Goal: Check status: Check status

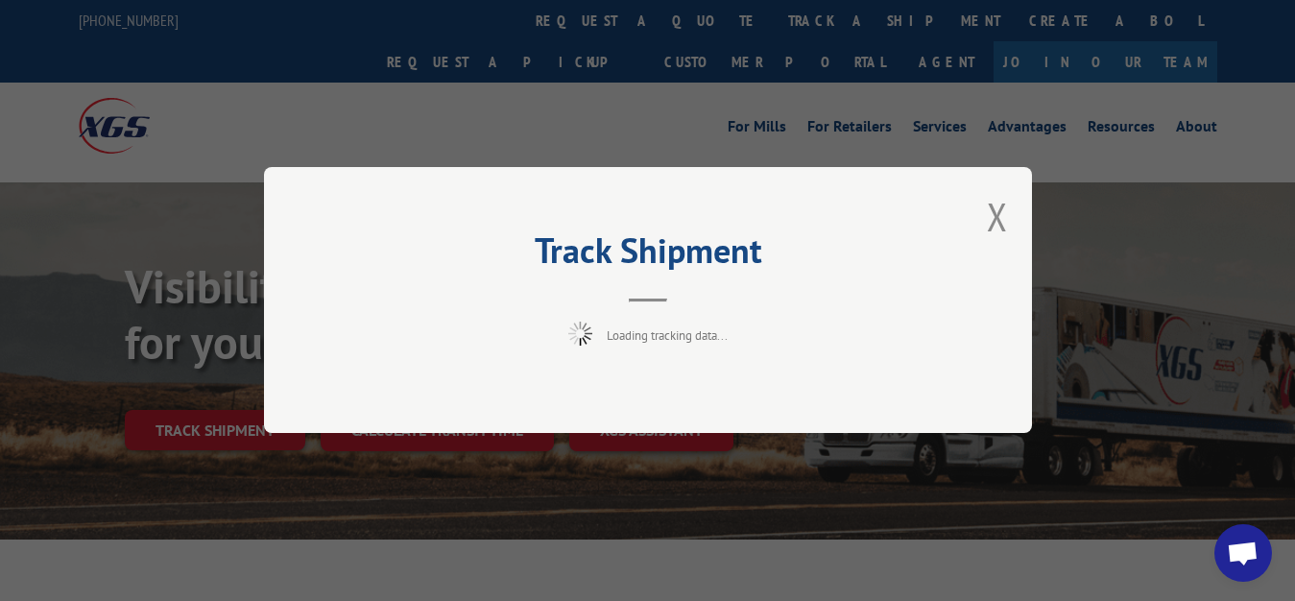
scroll to position [98, 0]
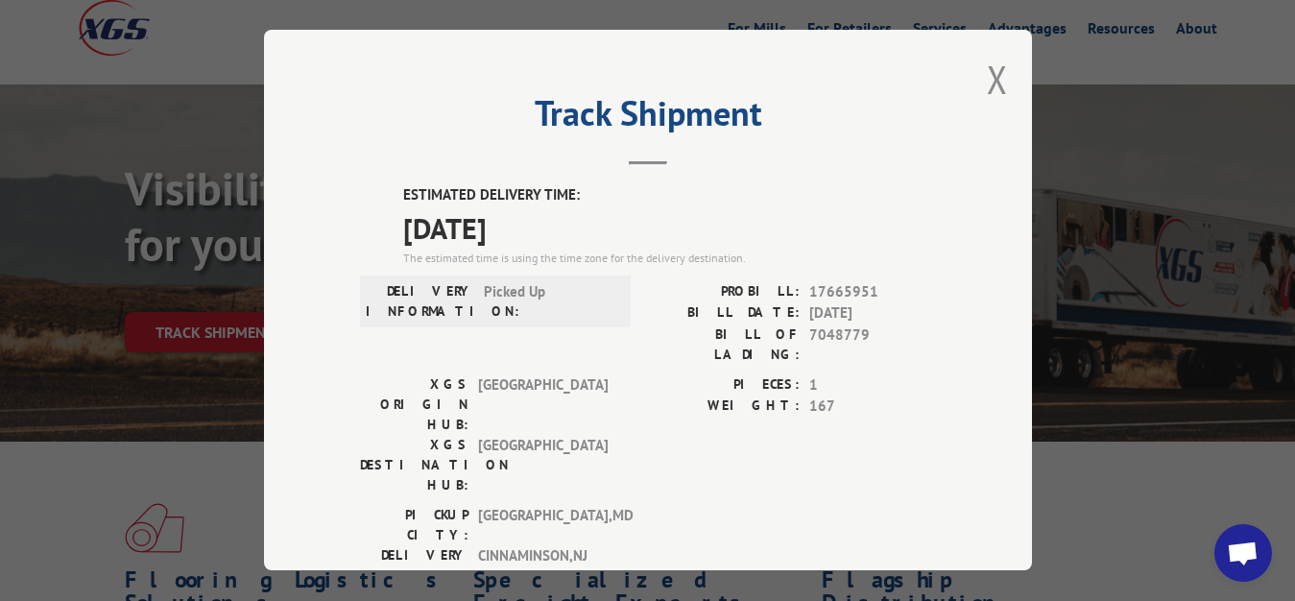
drag, startPoint x: 978, startPoint y: 74, endPoint x: 823, endPoint y: 245, distance: 230.3
click at [976, 116] on div "Track Shipment ESTIMATED DELIVERY TIME: [DATE] The estimated time is using the …" at bounding box center [648, 300] width 768 height 540
click at [987, 72] on button "Close modal" at bounding box center [997, 79] width 21 height 51
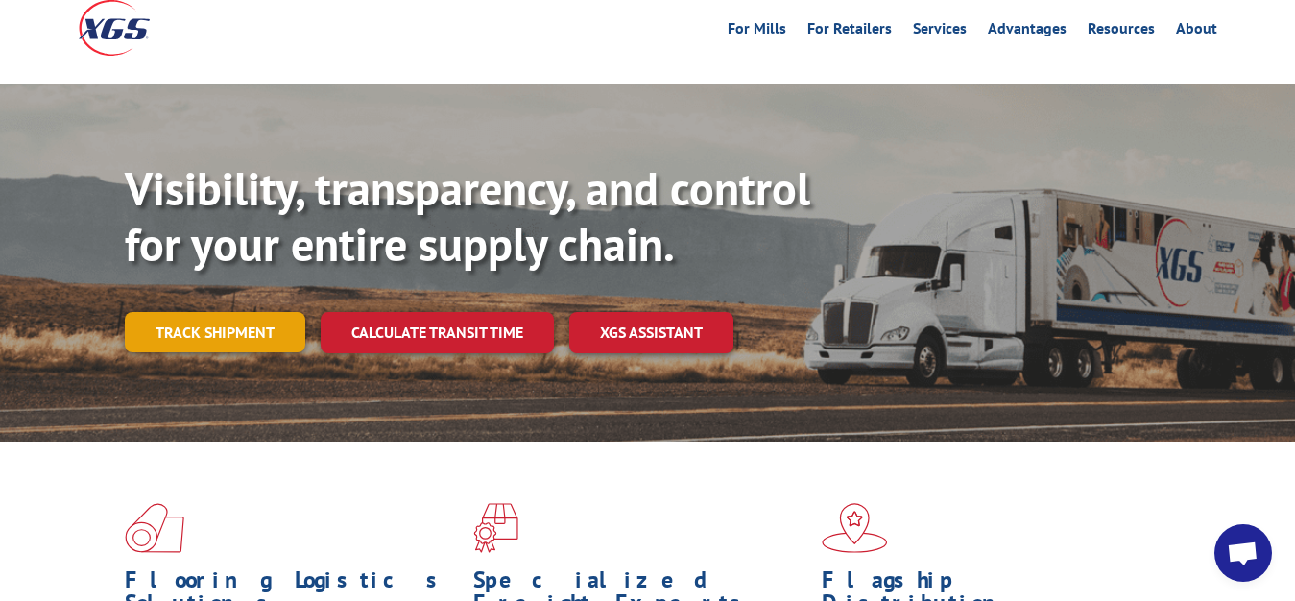
click at [226, 312] on link "Track shipment" at bounding box center [215, 332] width 180 height 40
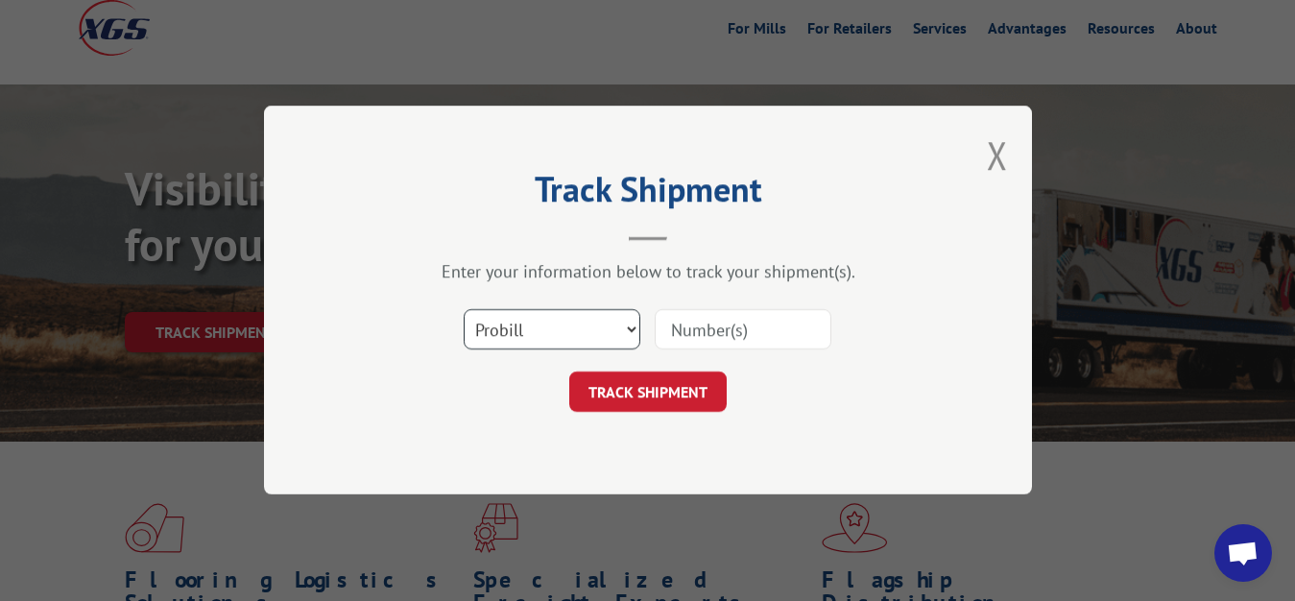
click at [464, 310] on select "Select category... Probill BOL PO" at bounding box center [552, 330] width 177 height 40
select select "bol"
click option "BOL" at bounding box center [0, 0] width 0 height 0
click at [742, 331] on input at bounding box center [743, 330] width 177 height 40
type input "7048780"
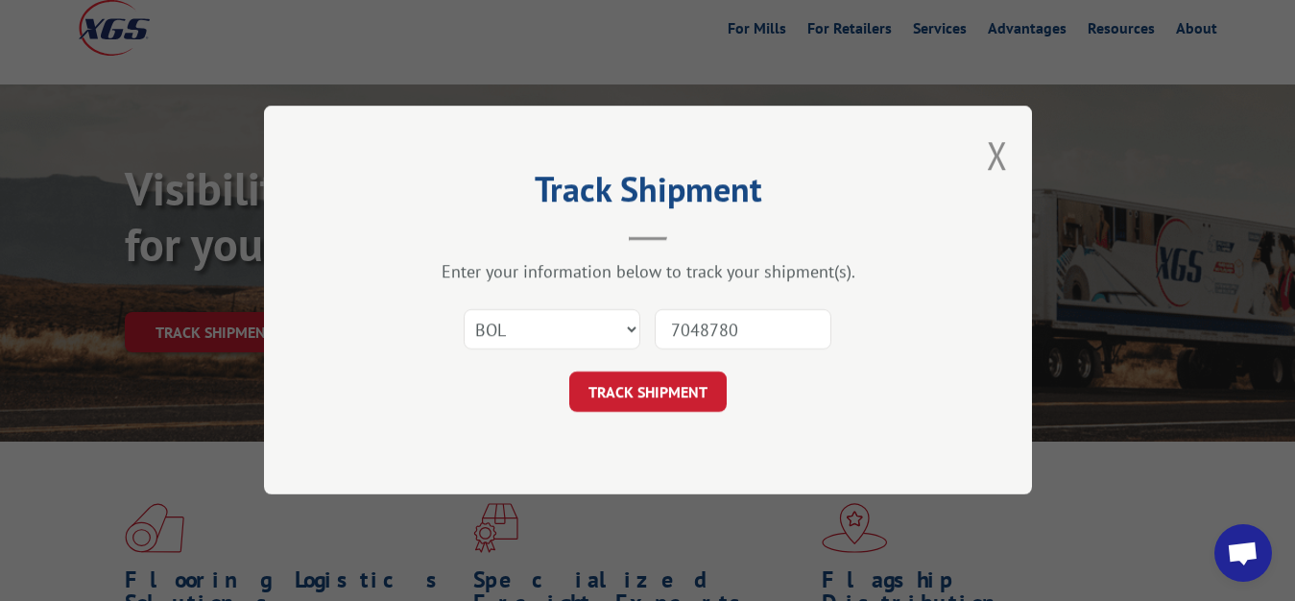
click button "TRACK SHIPMENT" at bounding box center [647, 392] width 157 height 40
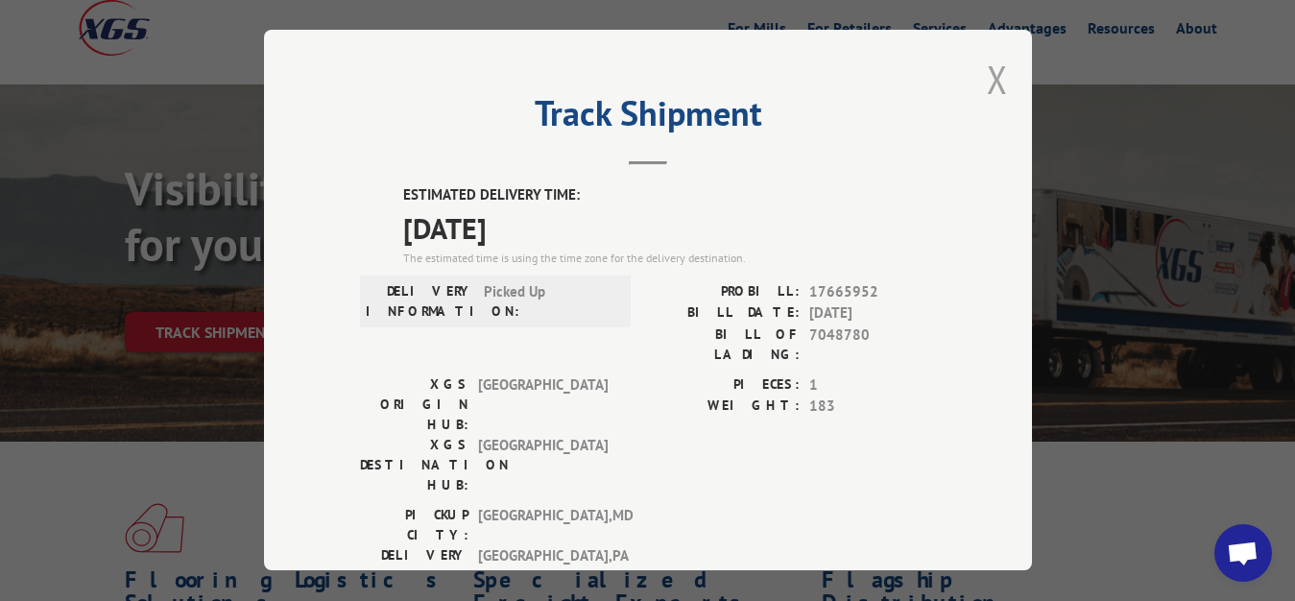
click at [987, 75] on button "Close modal" at bounding box center [997, 79] width 21 height 51
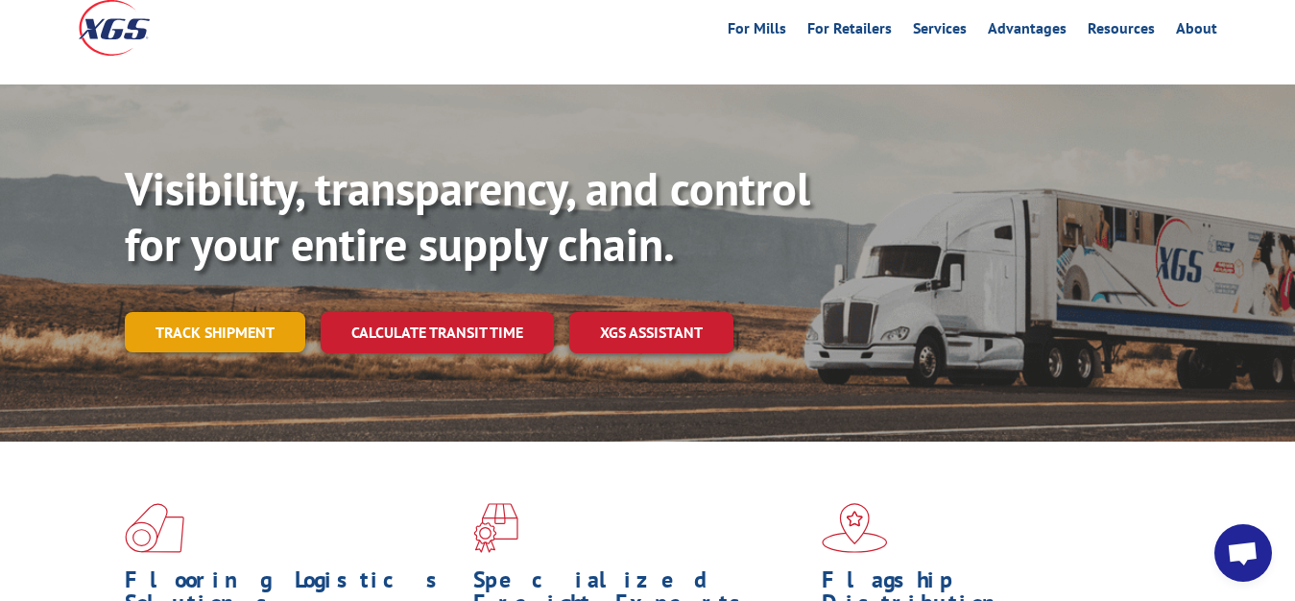
click at [253, 312] on link "Track shipment" at bounding box center [215, 332] width 180 height 40
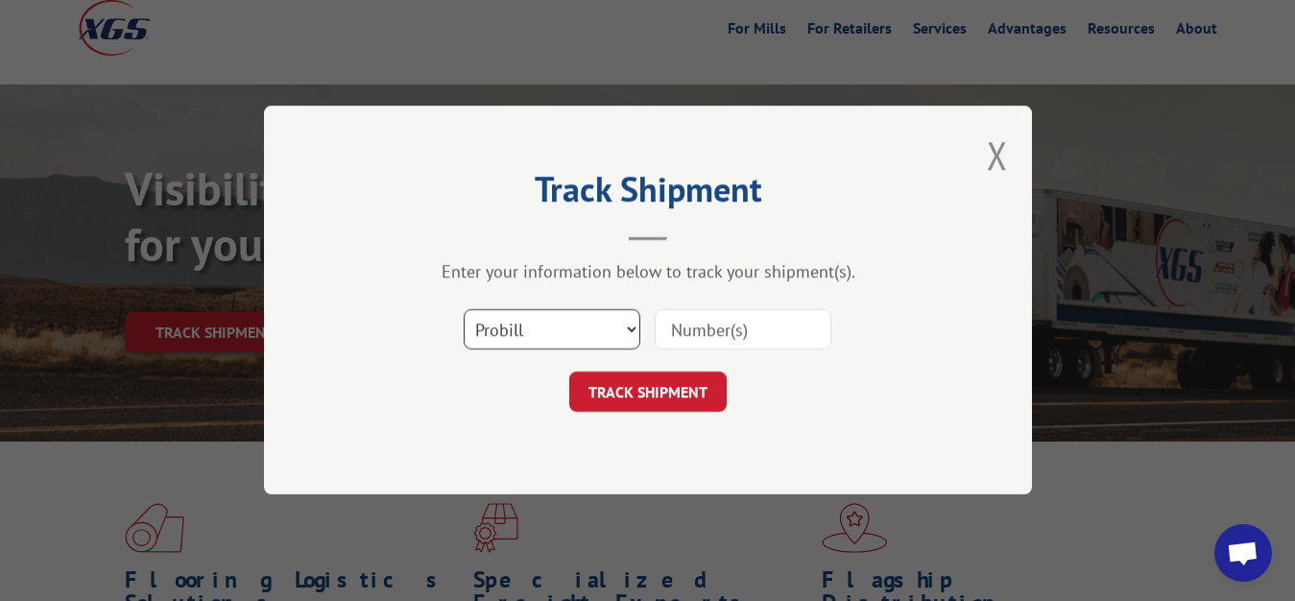
click at [464, 310] on select "Select category... Probill BOL PO" at bounding box center [552, 330] width 177 height 40
select select "bol"
click option "BOL" at bounding box center [0, 0] width 0 height 0
drag, startPoint x: 704, startPoint y: 322, endPoint x: 720, endPoint y: 230, distance: 93.4
click at [704, 315] on input at bounding box center [743, 330] width 177 height 40
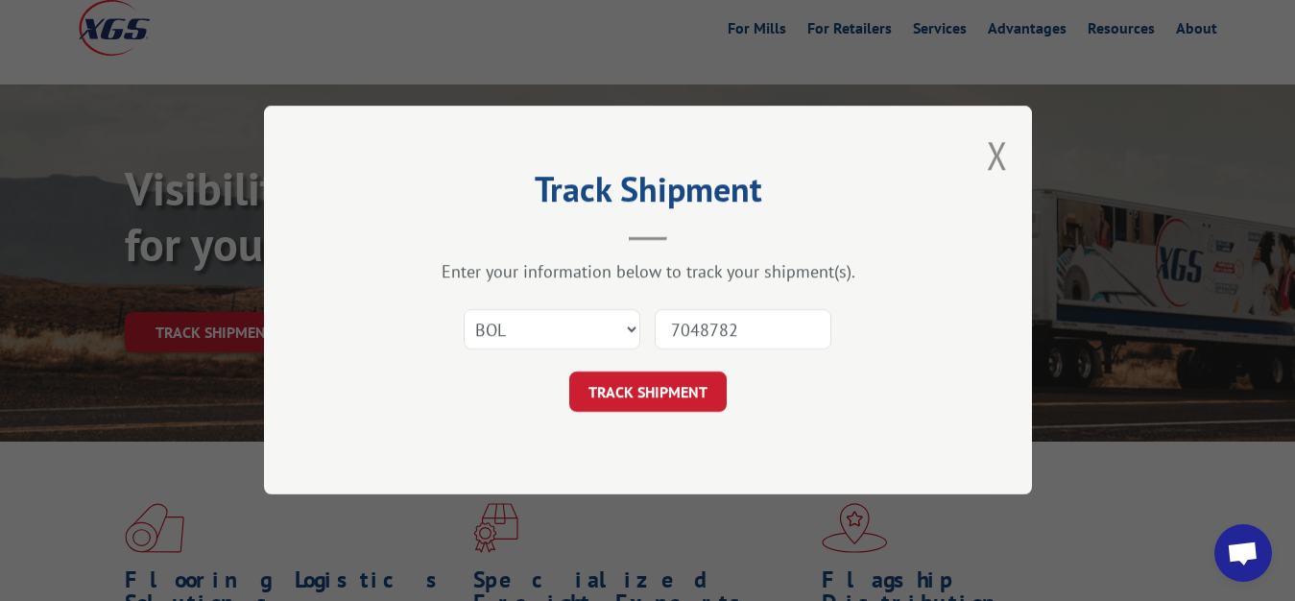
type input "7048782"
click button "TRACK SHIPMENT" at bounding box center [647, 392] width 157 height 40
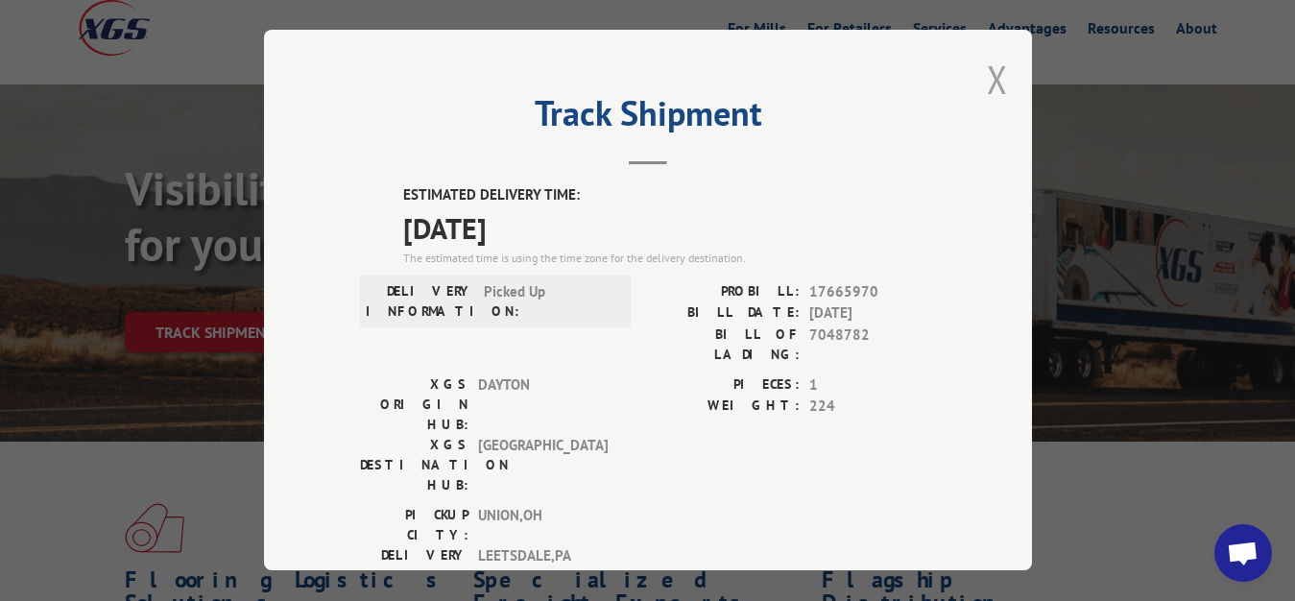
click at [987, 77] on button "Close modal" at bounding box center [997, 79] width 21 height 51
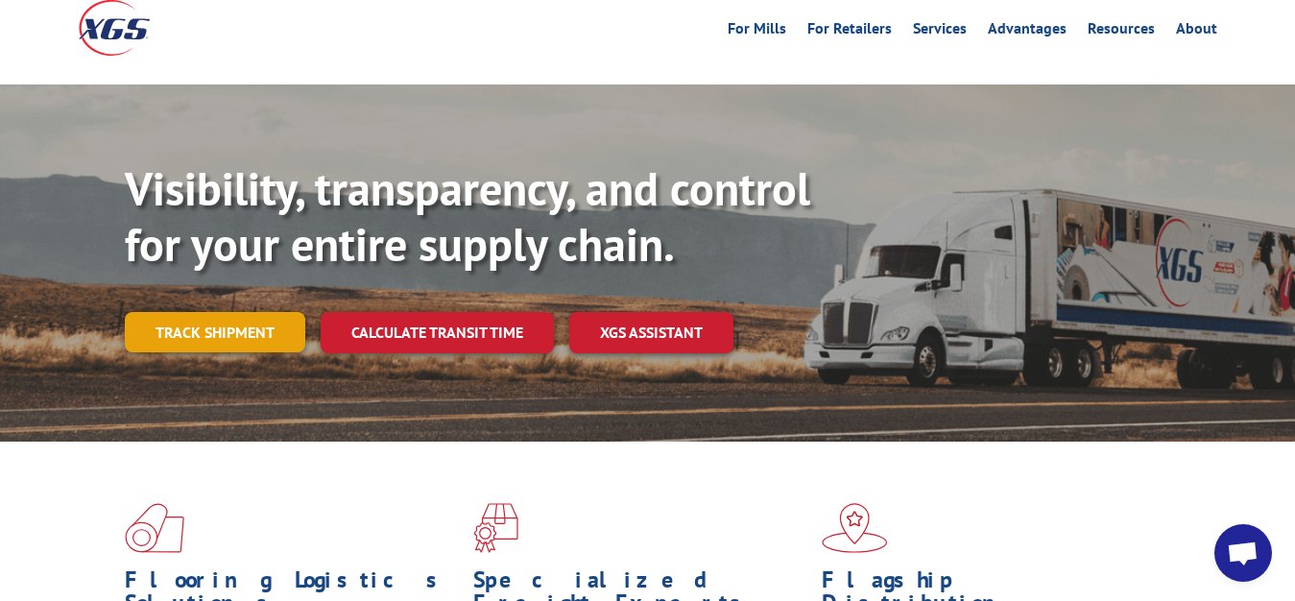
click at [195, 312] on link "Track shipment" at bounding box center [215, 332] width 180 height 40
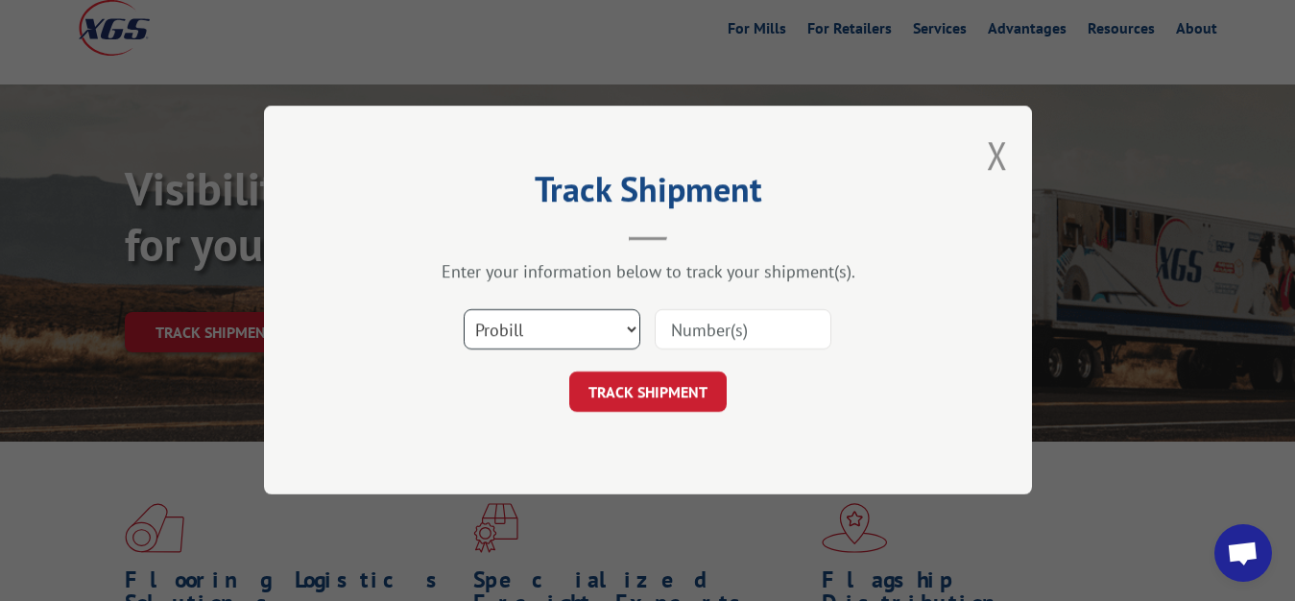
click at [464, 310] on select "Select category... Probill BOL PO" at bounding box center [552, 330] width 177 height 40
select select "bol"
click option "BOL" at bounding box center [0, 0] width 0 height 0
drag, startPoint x: 656, startPoint y: 342, endPoint x: 673, endPoint y: 247, distance: 96.4
click at [667, 336] on input at bounding box center [743, 330] width 177 height 40
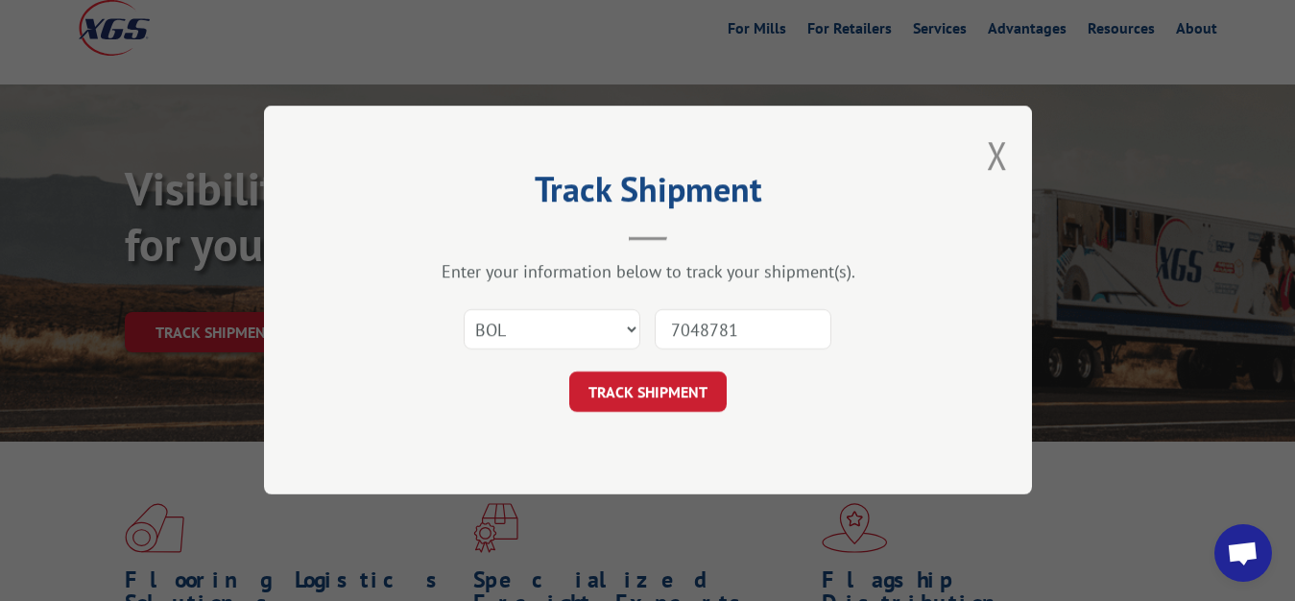
type input "7048781"
click button "TRACK SHIPMENT" at bounding box center [647, 392] width 157 height 40
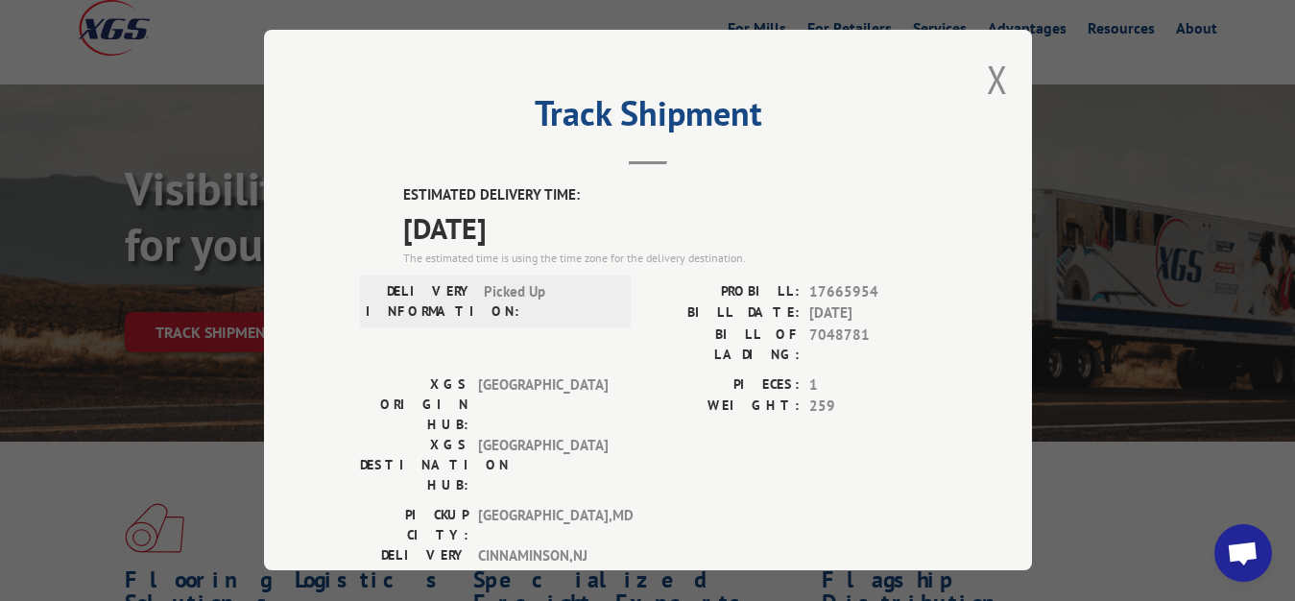
drag, startPoint x: 982, startPoint y: 70, endPoint x: 970, endPoint y: 89, distance: 22.4
click at [987, 74] on button "Close modal" at bounding box center [997, 79] width 21 height 51
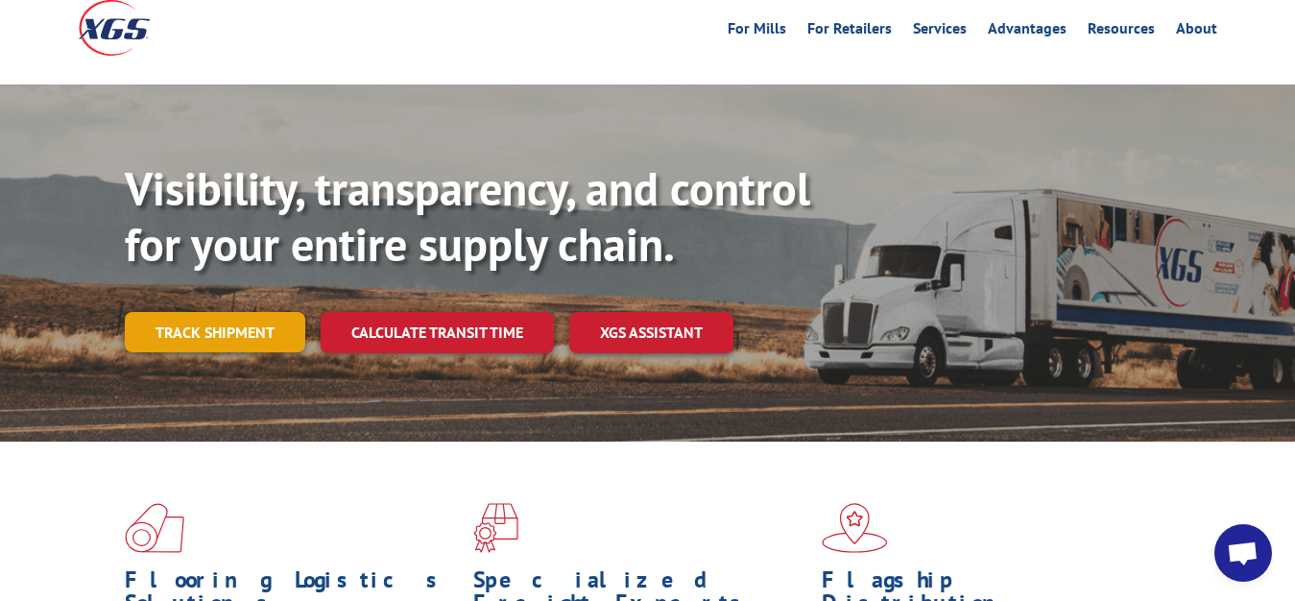
click at [206, 312] on link "Track shipment" at bounding box center [215, 332] width 180 height 40
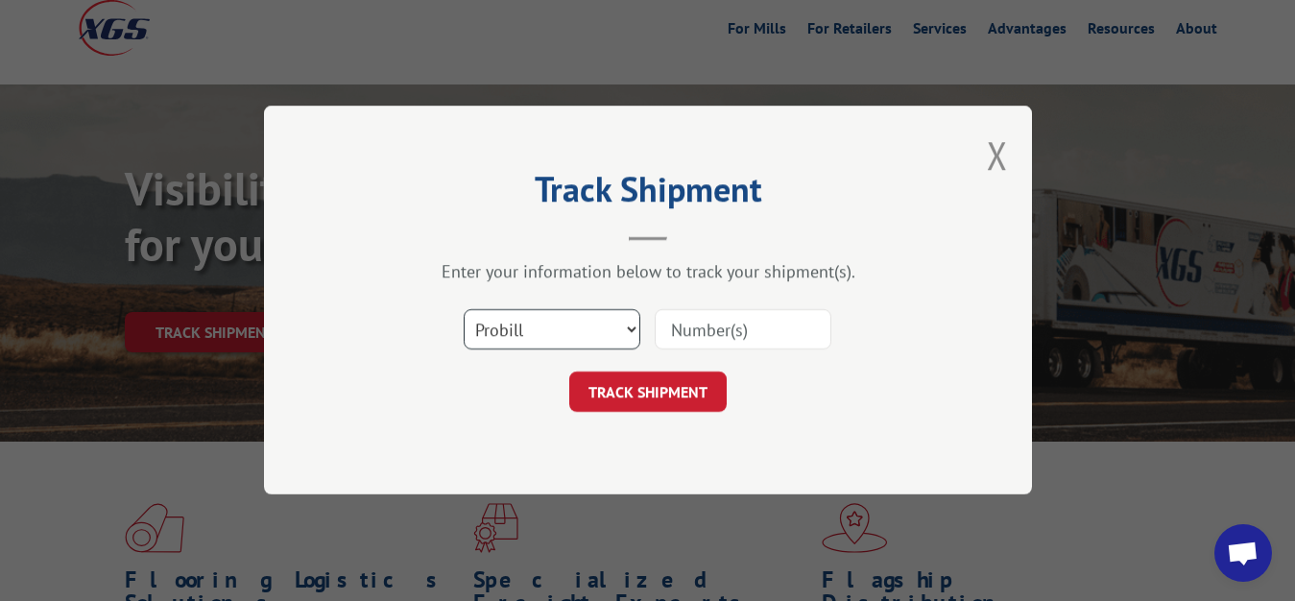
click at [464, 310] on select "Select category... Probill BOL PO" at bounding box center [552, 330] width 177 height 40
select select "bol"
click option "BOL" at bounding box center [0, 0] width 0 height 0
drag, startPoint x: 724, startPoint y: 315, endPoint x: 728, endPoint y: 261, distance: 54.0
click at [724, 314] on input at bounding box center [743, 330] width 177 height 40
